Goal: Answer question/provide support

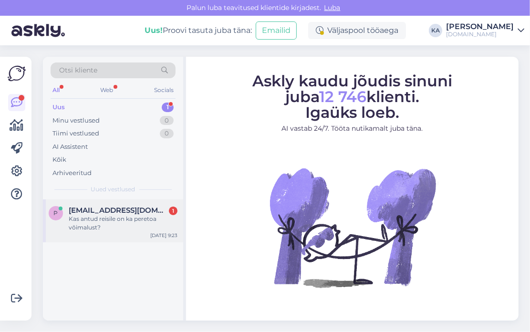
click at [106, 224] on div "Kas antud reisile on ka peretoa võimalust?" at bounding box center [123, 223] width 109 height 17
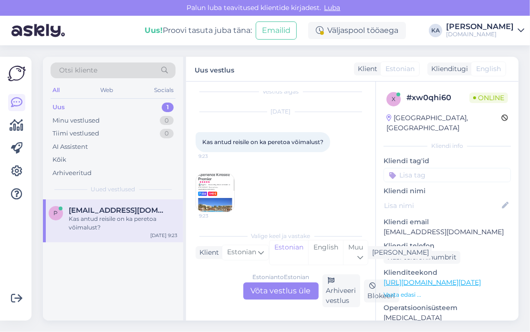
scroll to position [14, 0]
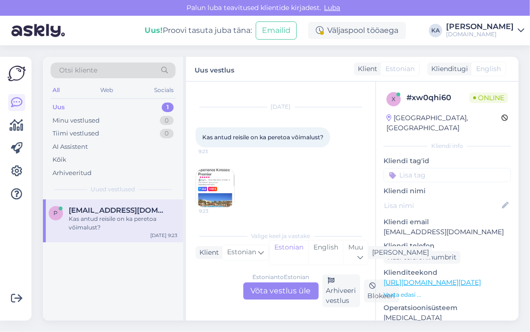
click at [213, 178] on img at bounding box center [215, 188] width 38 height 38
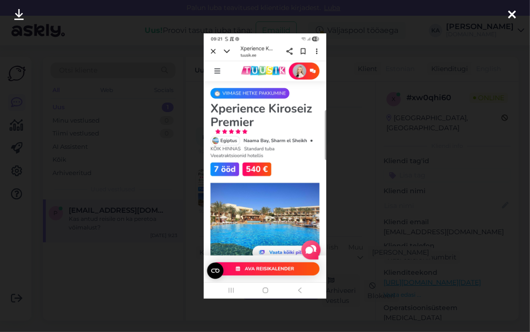
click at [418, 111] on div at bounding box center [265, 166] width 530 height 332
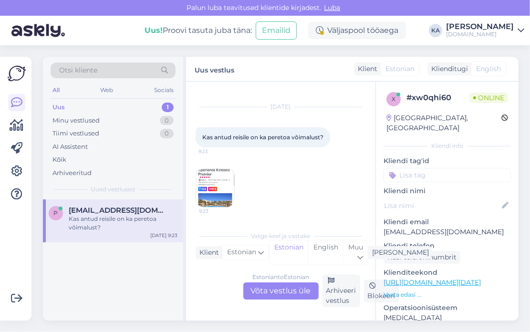
click at [214, 188] on img at bounding box center [215, 188] width 38 height 38
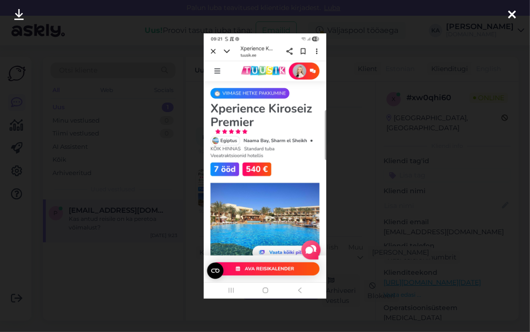
click at [410, 156] on div at bounding box center [265, 166] width 530 height 332
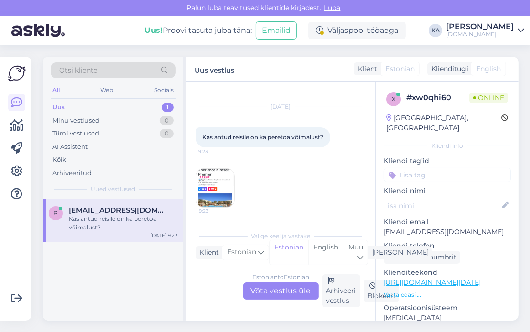
click at [285, 289] on div "Estonian to Estonian Võta vestlus üle" at bounding box center [280, 290] width 75 height 17
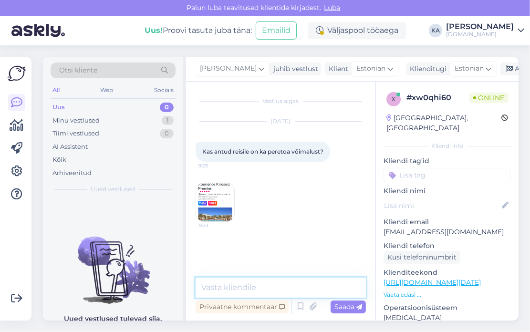
click at [245, 287] on textarea at bounding box center [281, 288] width 170 height 20
drag, startPoint x: 443, startPoint y: 222, endPoint x: 381, endPoint y: 225, distance: 62.5
click at [381, 225] on div "x # xw0qhi60 Online Finland, Helsinki Kliendi info Kliendi tag'id Kliendi nimi …" at bounding box center [447, 283] width 143 height 402
copy p "[EMAIL_ADDRESS][DOMAIN_NAME]"
click at [248, 290] on textarea at bounding box center [281, 288] width 170 height 20
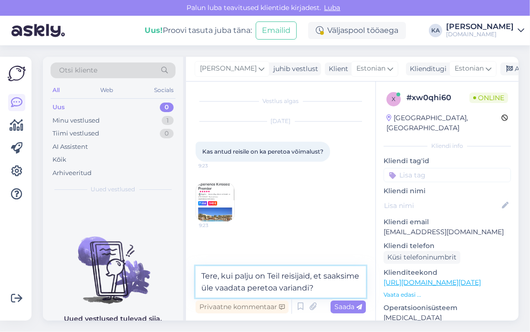
click at [311, 275] on textarea "Tere, kui palju on Teil reisijaid, et saaksime üle vaadata peretoa variandi?" at bounding box center [281, 281] width 170 height 31
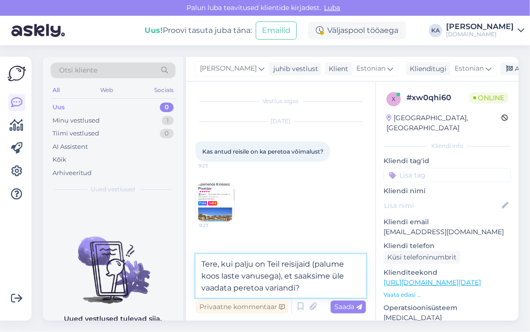
drag, startPoint x: 313, startPoint y: 291, endPoint x: 234, endPoint y: 292, distance: 79.2
click at [234, 292] on textarea "Tere, kui palju on Teil reisijaid (palume koos laste vanusega), et saaksime üle…" at bounding box center [281, 275] width 170 height 43
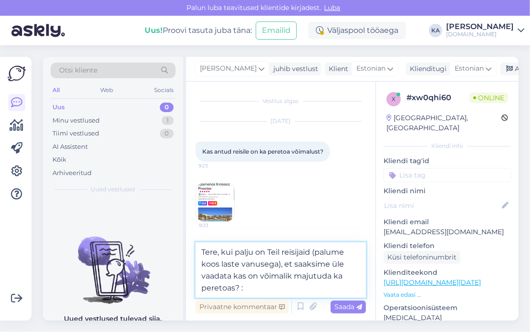
type textarea "Tere, kui palju on Teil reisijaid (palume koos laste vanusega), et saaksime üle…"
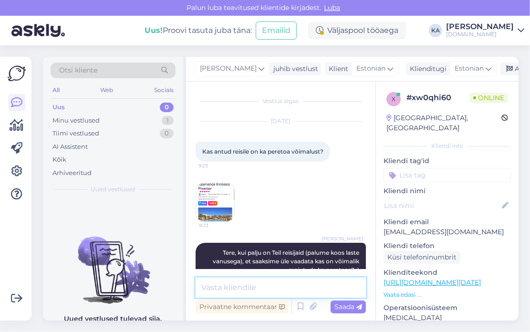
scroll to position [21, 0]
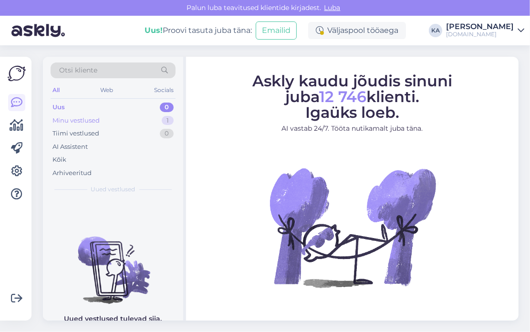
click at [93, 118] on div "Minu vestlused" at bounding box center [75, 121] width 47 height 10
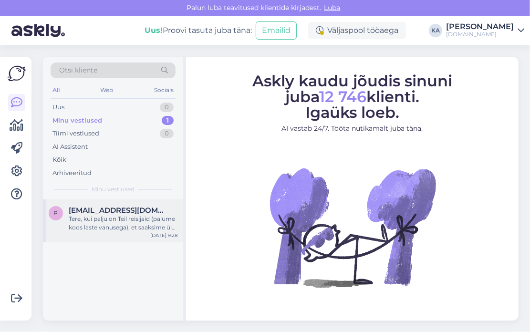
click at [83, 223] on div "Tere, kui palju on Teil reisijaid (palume koos laste vanusega), et saaksime üle…" at bounding box center [123, 223] width 109 height 17
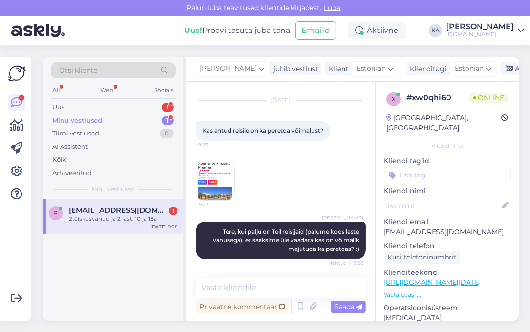
scroll to position [62, 0]
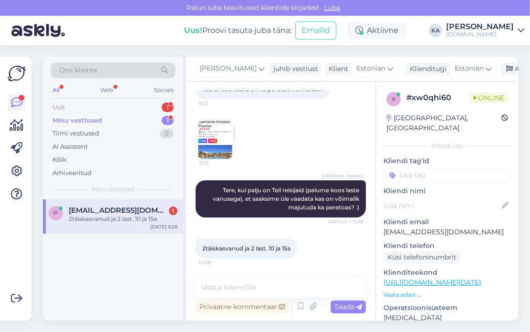
click at [74, 105] on div "Uus 1" at bounding box center [113, 107] width 125 height 13
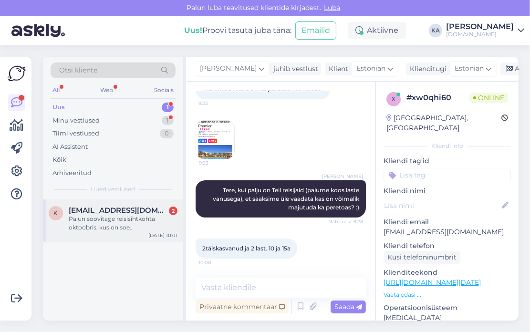
click at [113, 222] on div "Palun soovitage reisisihtkohta oktoobris, kus on soe [PERSON_NAME] taskukohane.…" at bounding box center [123, 223] width 109 height 17
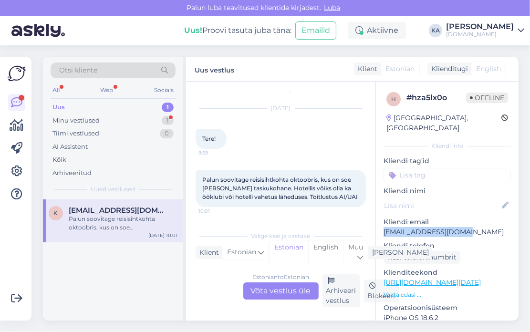
drag, startPoint x: 447, startPoint y: 222, endPoint x: 383, endPoint y: 221, distance: 63.9
click at [383, 227] on p "[EMAIL_ADDRESS][DOMAIN_NAME]" at bounding box center [446, 232] width 127 height 10
copy p "[EMAIL_ADDRESS][DOMAIN_NAME]"
click at [74, 120] on div "Minu vestlused" at bounding box center [75, 121] width 47 height 10
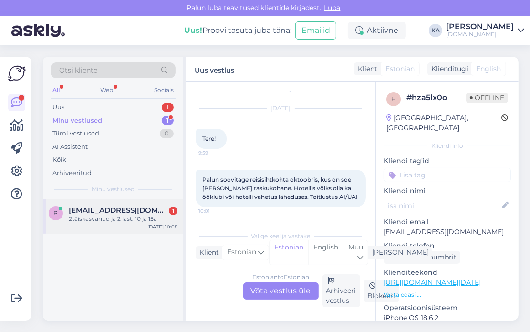
click at [92, 221] on div "2täiskasvanud ja 2 last. 10 ja 15a" at bounding box center [123, 219] width 109 height 9
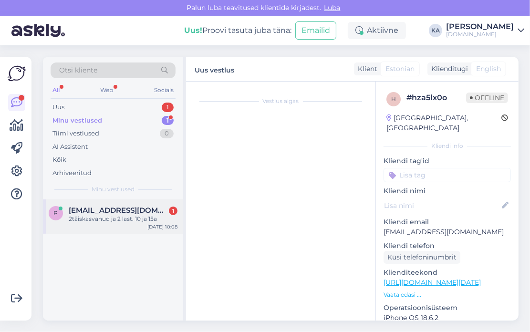
scroll to position [62, 0]
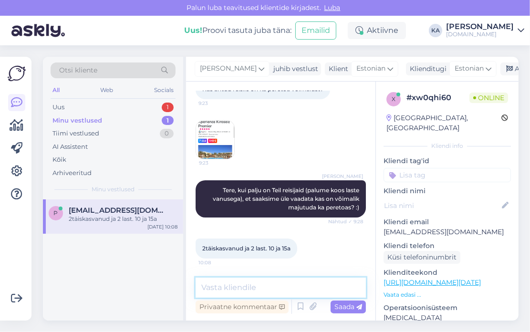
click at [257, 289] on textarea at bounding box center [281, 288] width 170 height 20
click at [218, 144] on img at bounding box center [215, 140] width 38 height 38
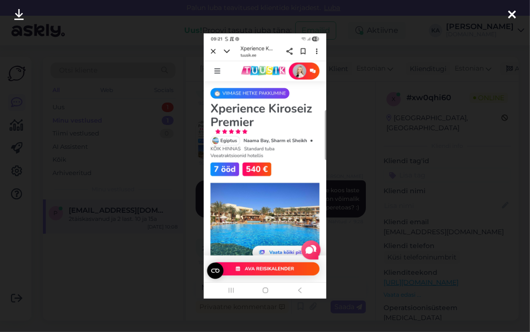
click at [361, 216] on div at bounding box center [265, 166] width 530 height 332
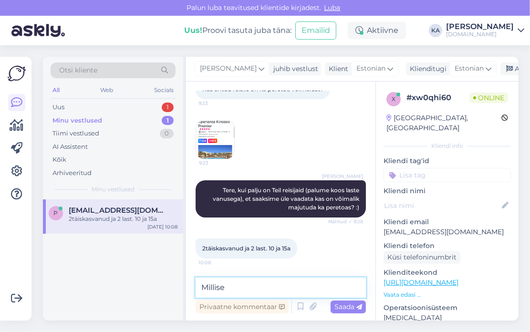
click at [233, 282] on textarea "Millise" at bounding box center [281, 288] width 170 height 20
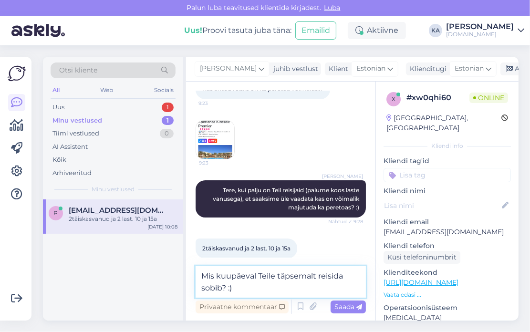
type textarea "Mis kuupäeval Teile täpsemalt reisida sobib? :)"
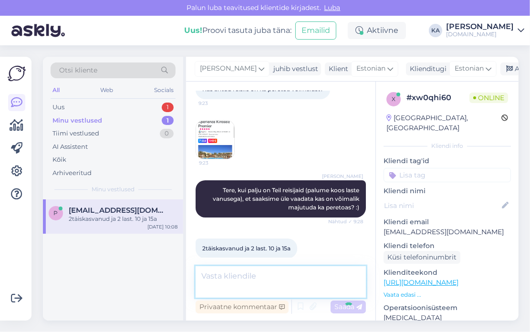
scroll to position [103, 0]
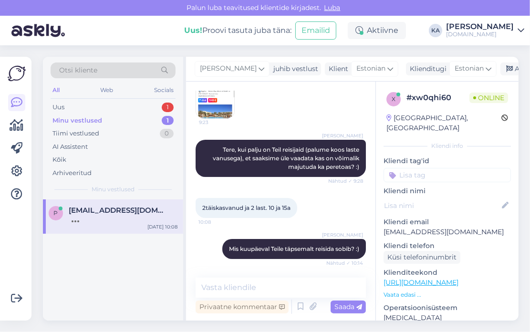
click at [63, 94] on div "All Web Socials" at bounding box center [113, 91] width 125 height 15
click at [59, 106] on div "Uus" at bounding box center [58, 108] width 12 height 10
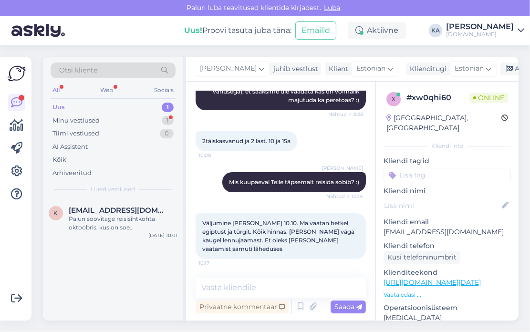
scroll to position [219, 0]
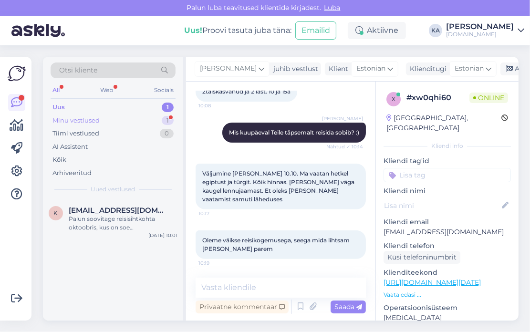
click at [104, 117] on div "Minu vestlused 1" at bounding box center [113, 120] width 125 height 13
